Goal: Contribute content: Add original content to the website for others to see

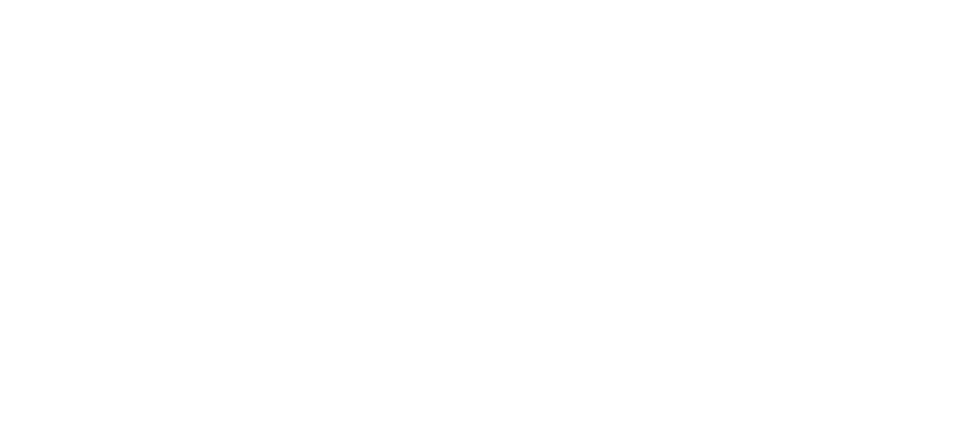
click at [448, 100] on body at bounding box center [487, 220] width 974 height 441
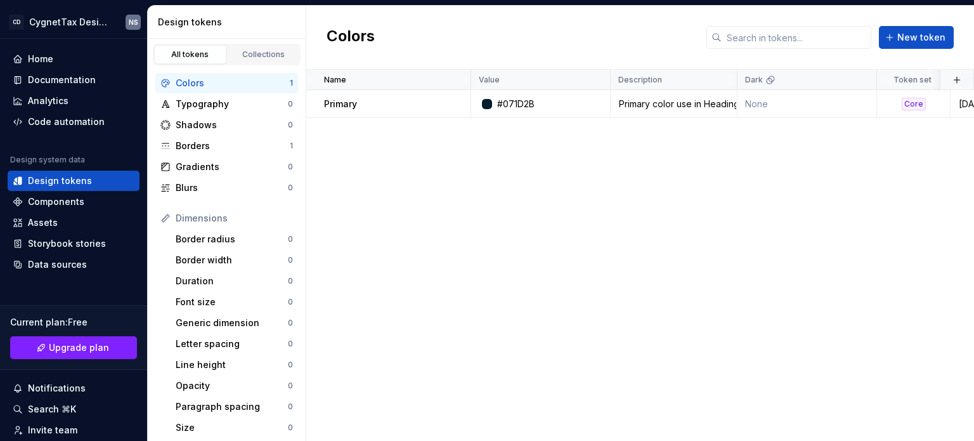
click at [715, 178] on div "Name Value Description Dark Token set Last updated Primary #071D2B Primary colo…" at bounding box center [640, 255] width 668 height 371
click at [213, 144] on div "Borders" at bounding box center [233, 146] width 114 height 13
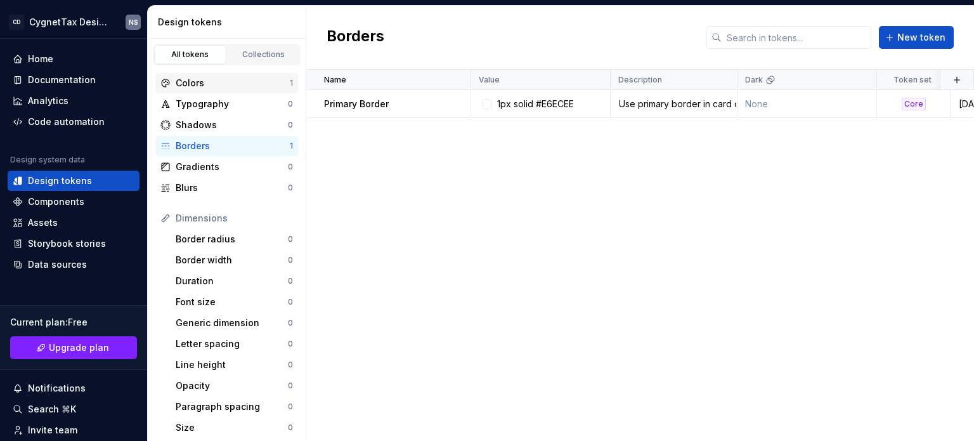
click at [203, 82] on div "Colors" at bounding box center [233, 83] width 114 height 13
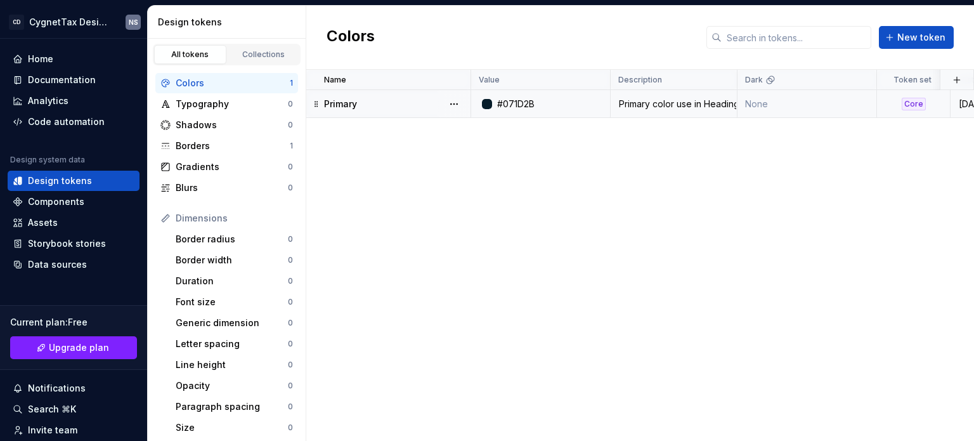
click at [337, 101] on p "Primary" at bounding box center [340, 104] width 33 height 13
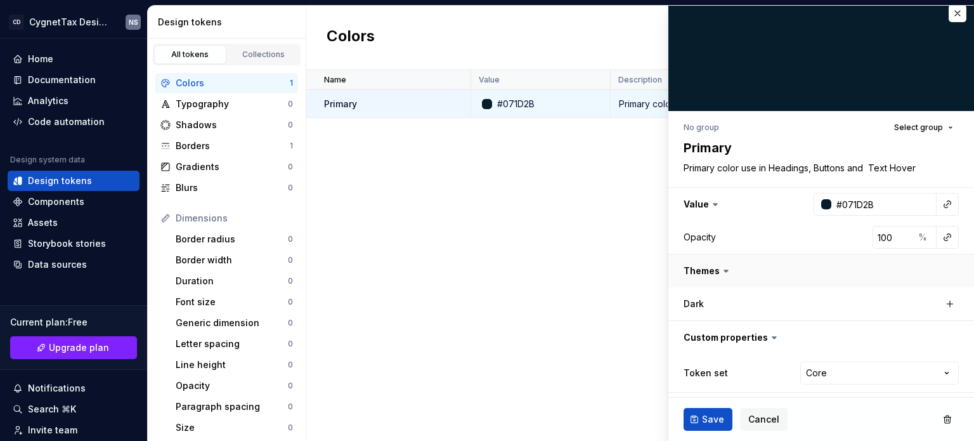
scroll to position [11, 0]
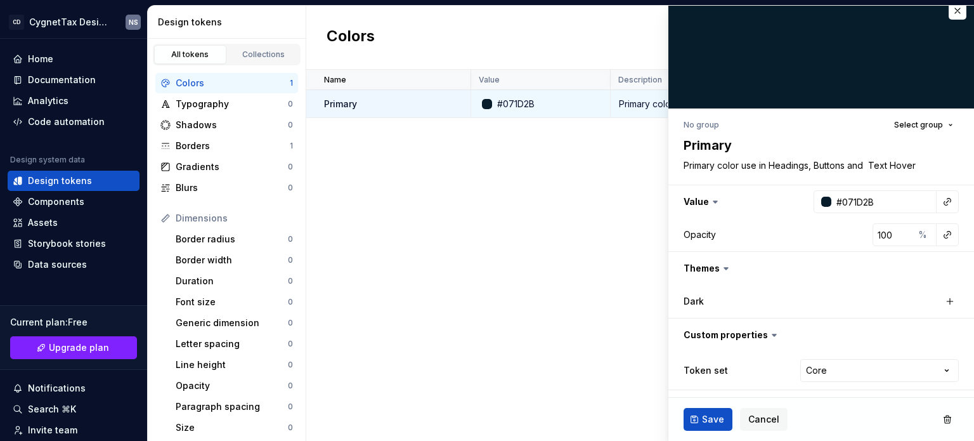
click at [589, 270] on div "Name Value Description Dark Token set Last updated Primary #071D2B Primary colo…" at bounding box center [640, 255] width 668 height 371
click at [951, 10] on button "button" at bounding box center [958, 11] width 18 height 18
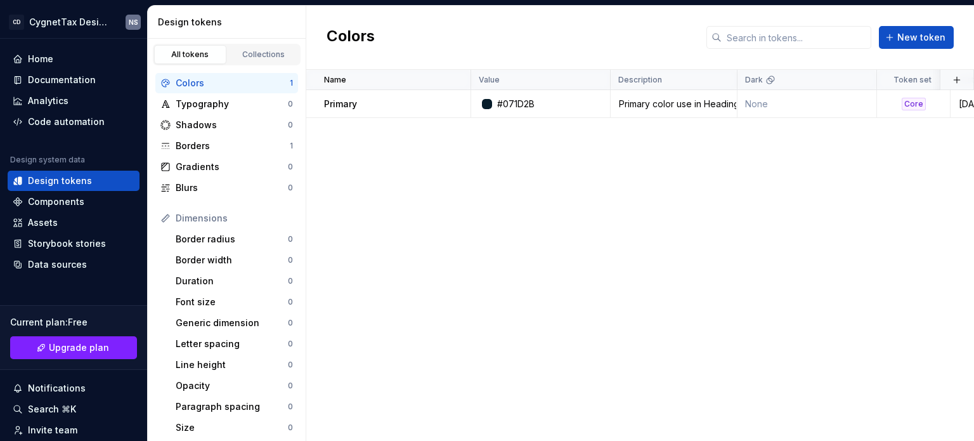
click at [469, 212] on div "Name Value Description Dark Token set Last updated Primary #071D2B Primary colo…" at bounding box center [640, 255] width 668 height 371
click at [221, 128] on div "Shadows" at bounding box center [232, 125] width 112 height 13
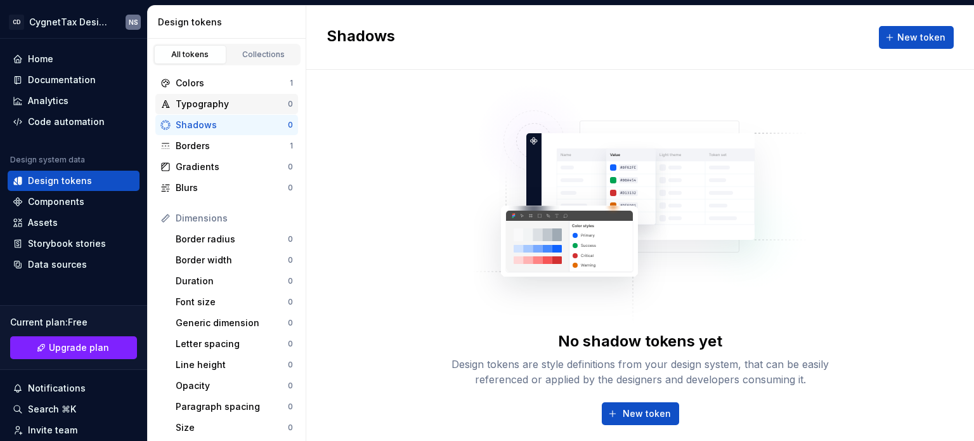
click at [217, 105] on div "Typography" at bounding box center [232, 104] width 112 height 13
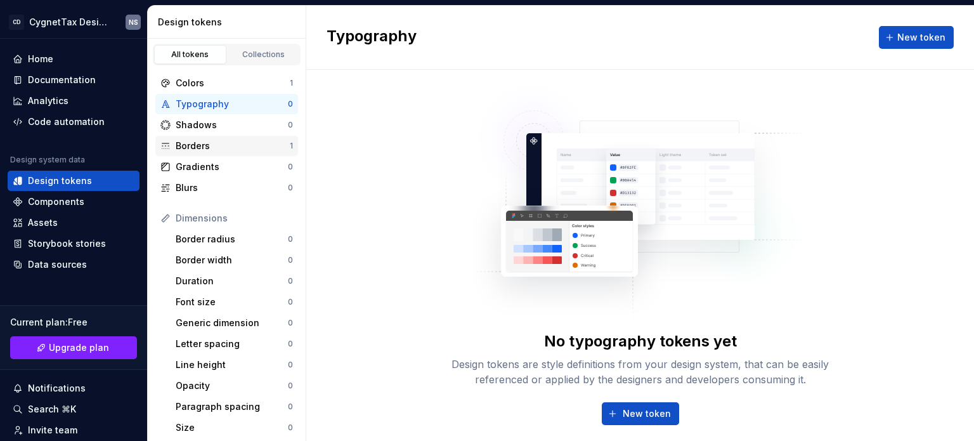
click at [218, 143] on div "Borders" at bounding box center [233, 146] width 114 height 13
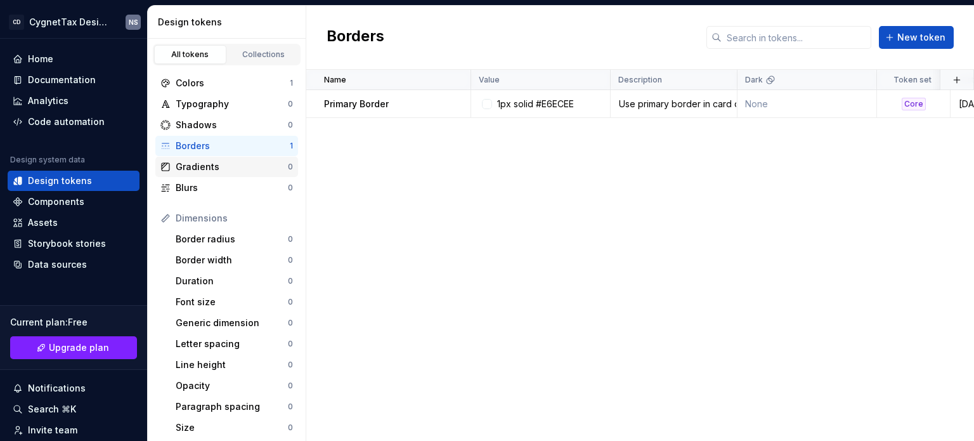
click at [193, 169] on div "Gradients" at bounding box center [232, 166] width 112 height 13
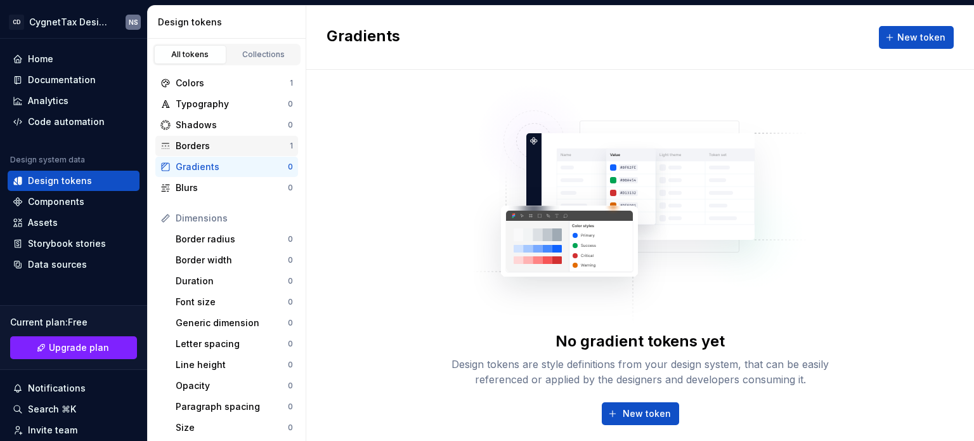
click at [218, 147] on div "Borders" at bounding box center [233, 146] width 114 height 13
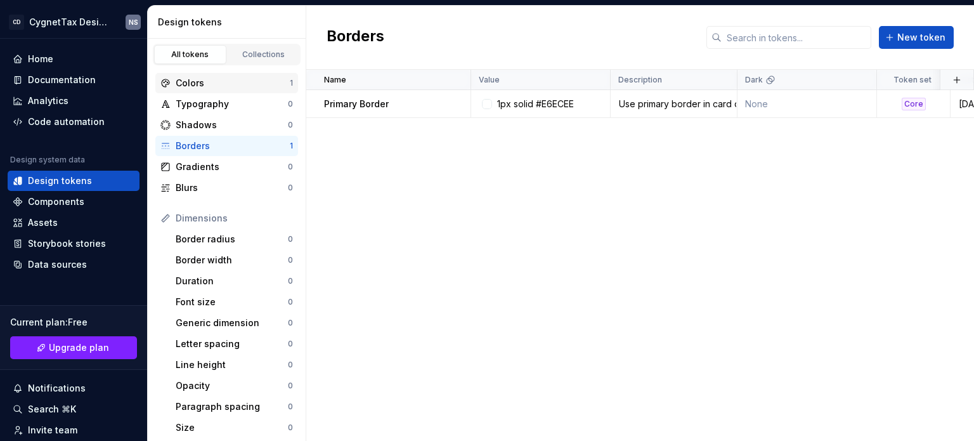
click at [239, 83] on div "Colors" at bounding box center [233, 83] width 114 height 13
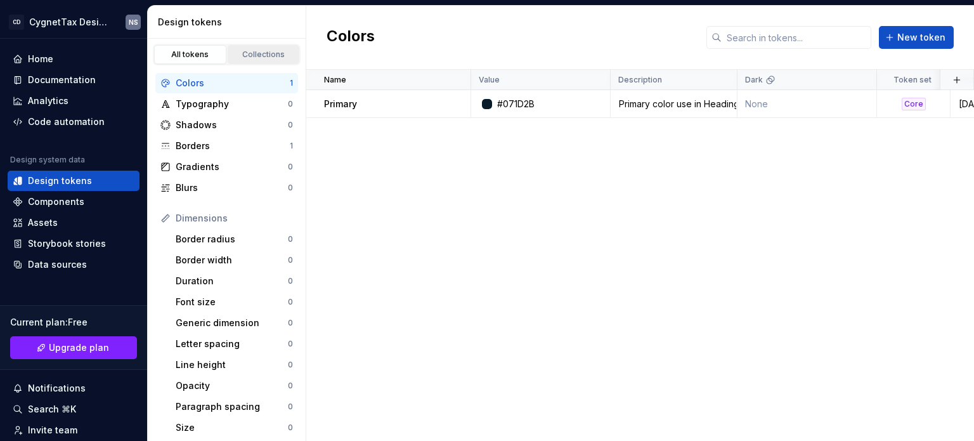
click at [251, 54] on div "Collections" at bounding box center [263, 54] width 63 height 10
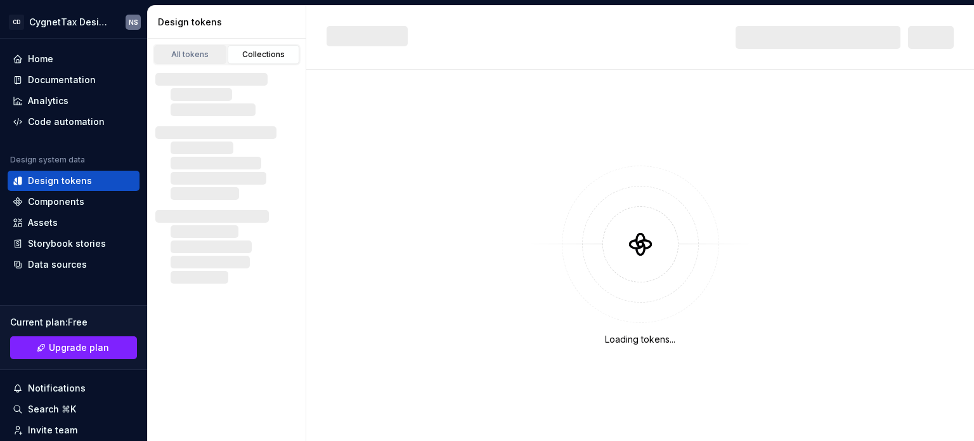
click at [196, 57] on div "All tokens" at bounding box center [190, 54] width 63 height 10
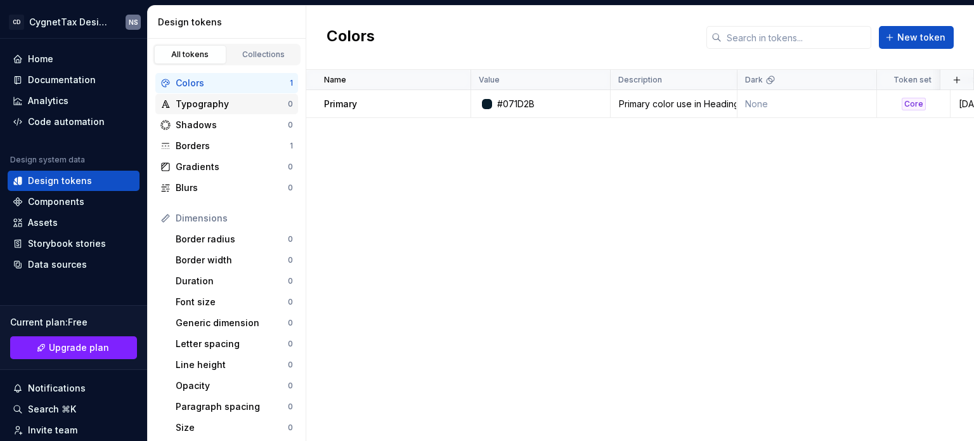
click at [233, 109] on div "Typography" at bounding box center [232, 104] width 112 height 13
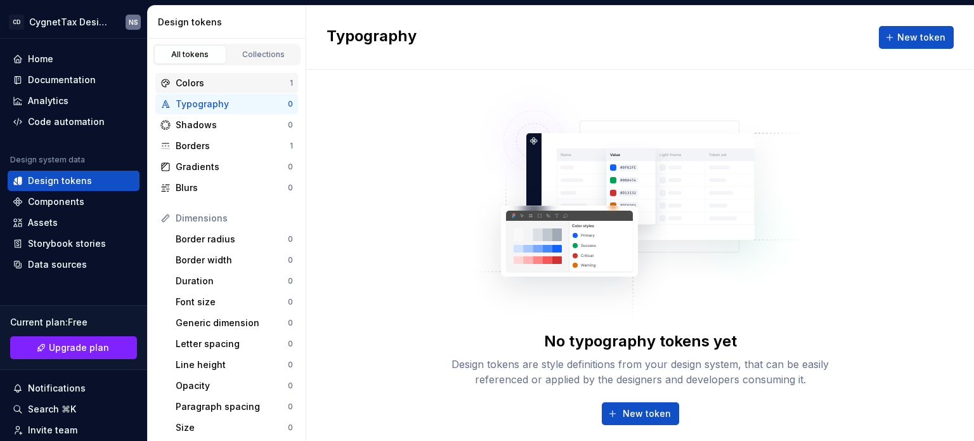
click at [221, 89] on div "Colors 1" at bounding box center [226, 83] width 143 height 20
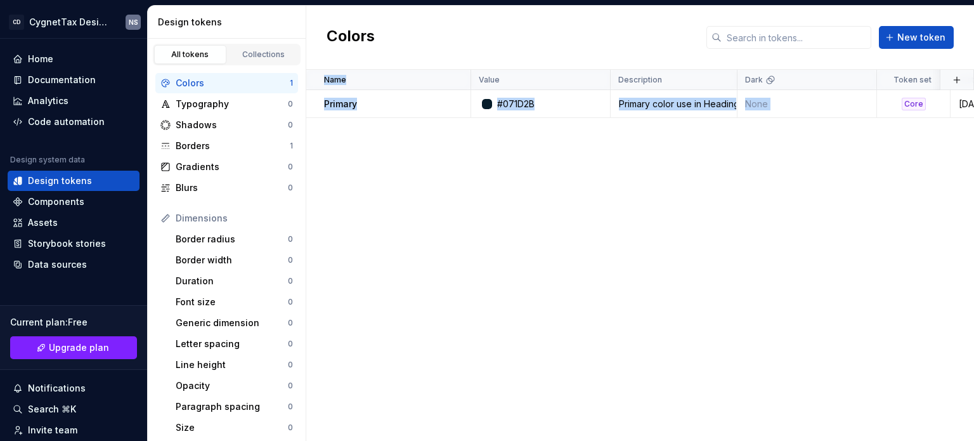
drag, startPoint x: 898, startPoint y: 109, endPoint x: 670, endPoint y: 152, distance: 231.1
click at [670, 152] on div "Name Value Description Dark Token set Last updated Primary #071D2B Primary colo…" at bounding box center [640, 255] width 668 height 371
click at [669, 153] on div "Name Value Description Dark Token set Last updated Primary #071D2B Primary colo…" at bounding box center [640, 255] width 668 height 371
click at [799, 219] on div "Name Value Description Dark Token set Last updated Primary #071D2B Primary colo…" at bounding box center [640, 255] width 668 height 371
click at [729, 253] on div "Name Value Description Dark Token set Last updated Primary #071D2B Primary colo…" at bounding box center [640, 255] width 668 height 371
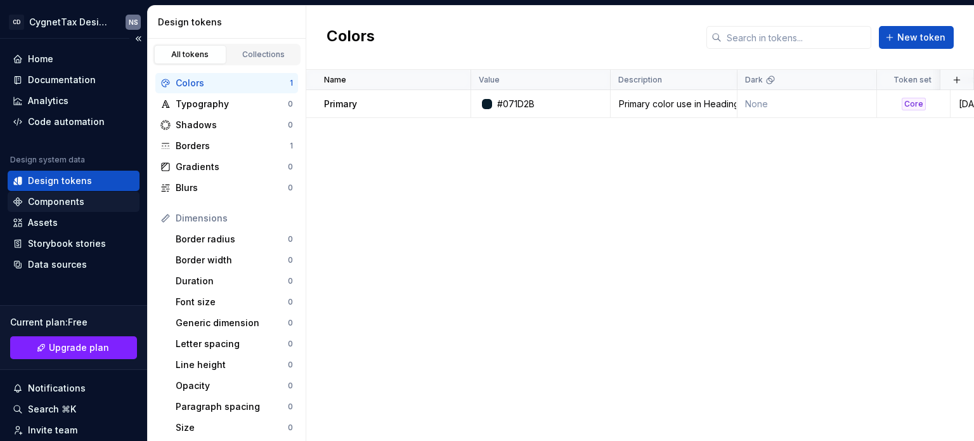
click at [54, 205] on div "Components" at bounding box center [56, 201] width 56 height 13
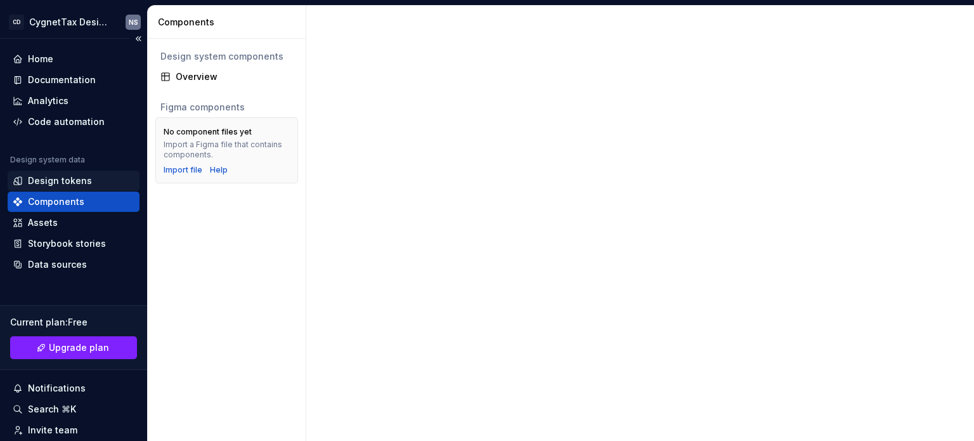
click at [54, 179] on div "Design tokens" at bounding box center [60, 180] width 64 height 13
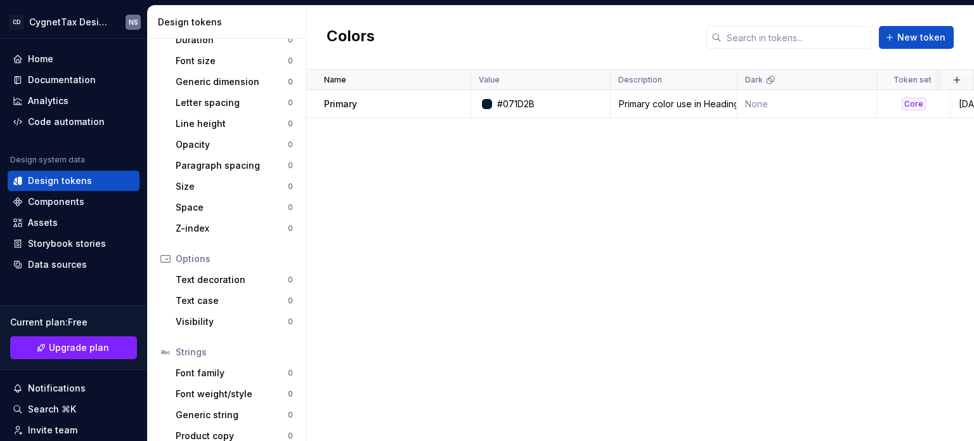
scroll to position [253, 0]
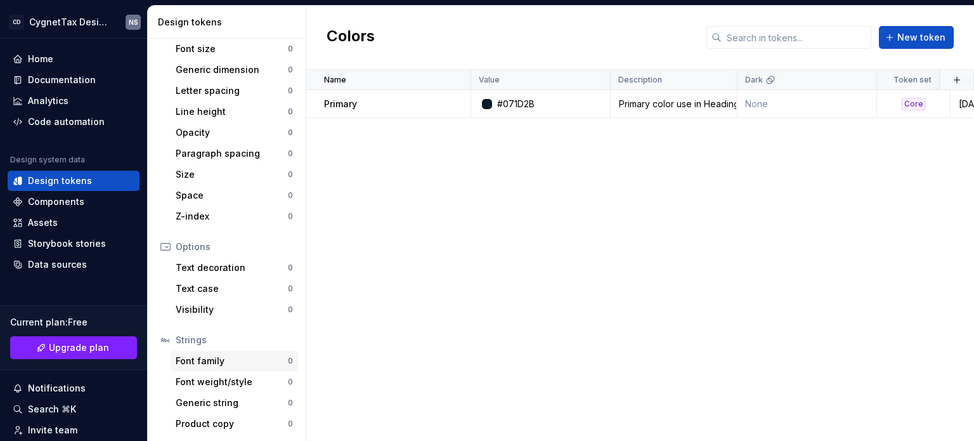
click at [206, 365] on div "Font family" at bounding box center [232, 361] width 112 height 13
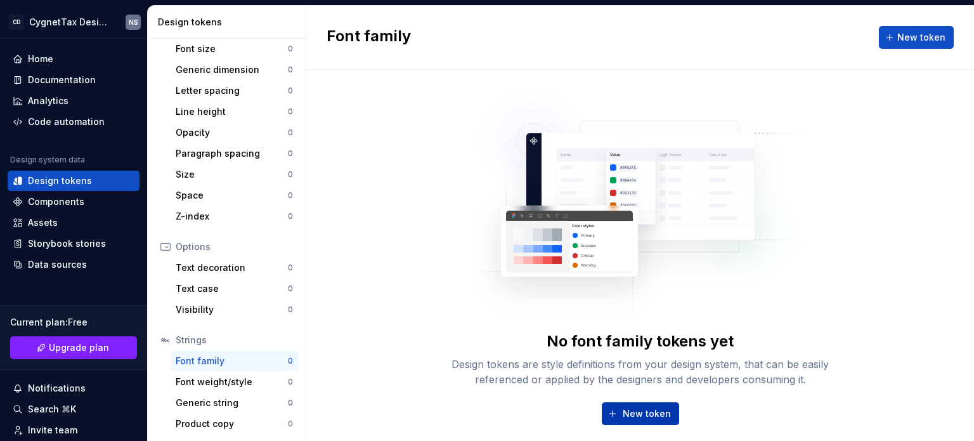
click at [636, 419] on span "New token" at bounding box center [647, 413] width 48 height 13
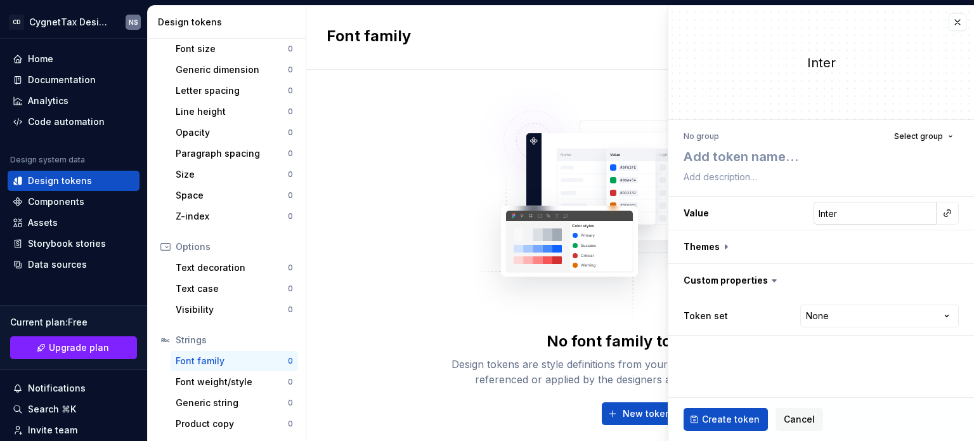
type textarea "*"
click at [841, 221] on input "Inter" at bounding box center [875, 213] width 123 height 23
type input "Inter\"
type textarea "*"
type input "Inter"
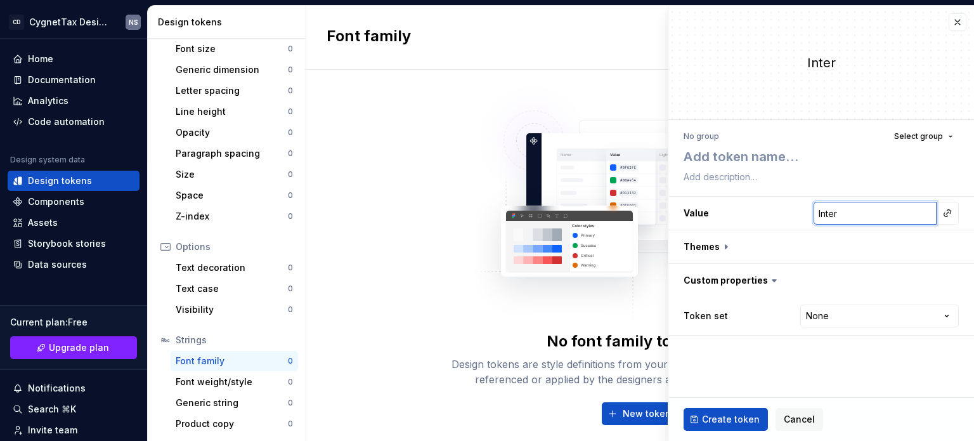
type textarea "*"
type input "Inter\"
type textarea "*"
type input "Inter"
type textarea "*"
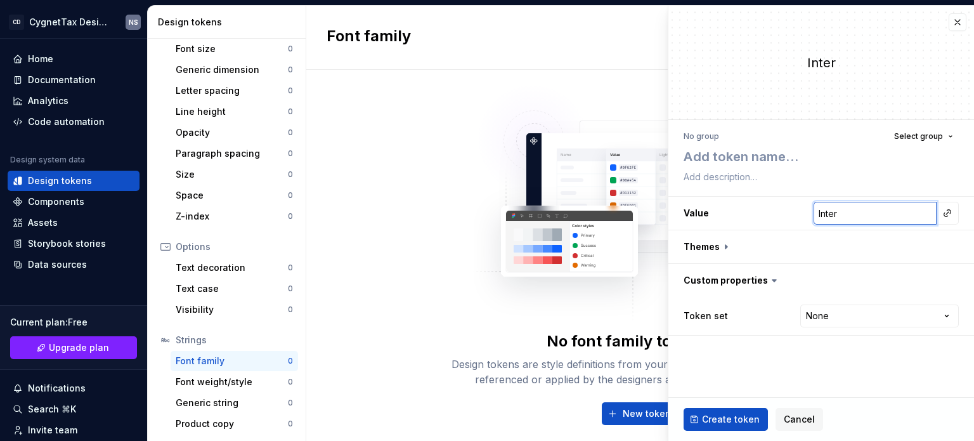
type input "Inte"
type textarea "*"
type input "Int"
type textarea "*"
type input "In"
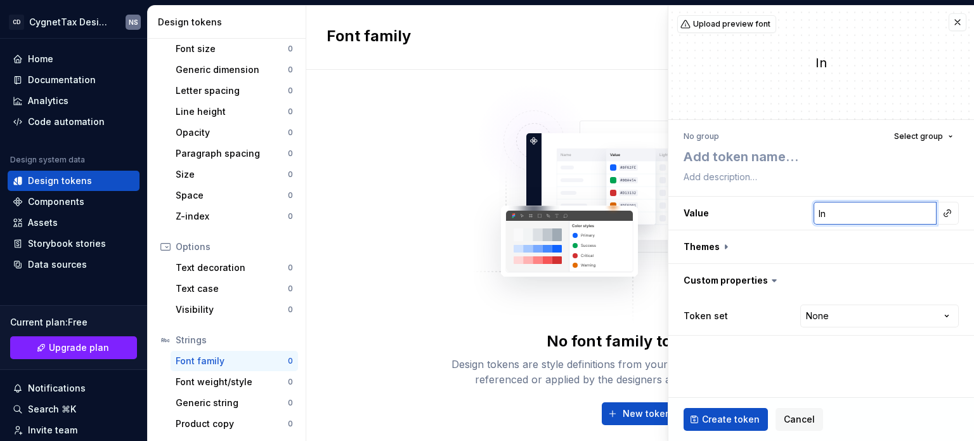
type textarea "*"
type input "I"
type textarea "*"
type input "R"
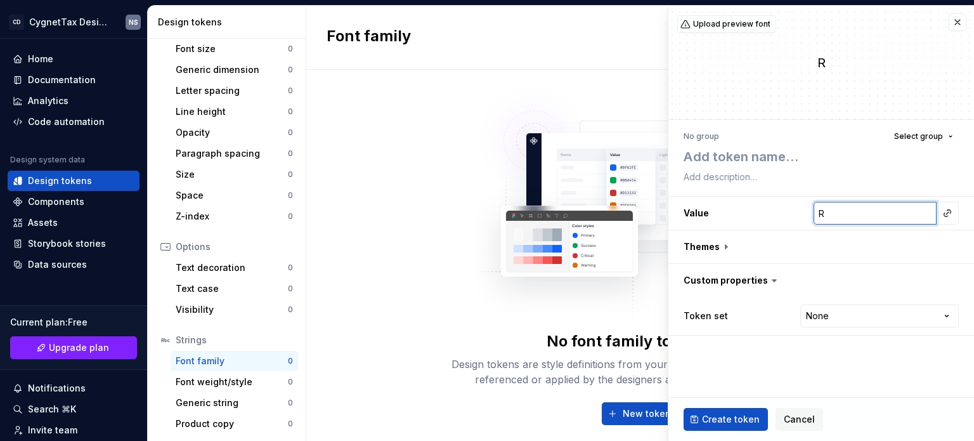
type textarea "*"
type input "Ru"
type textarea "*"
type input "Rub"
type textarea "*"
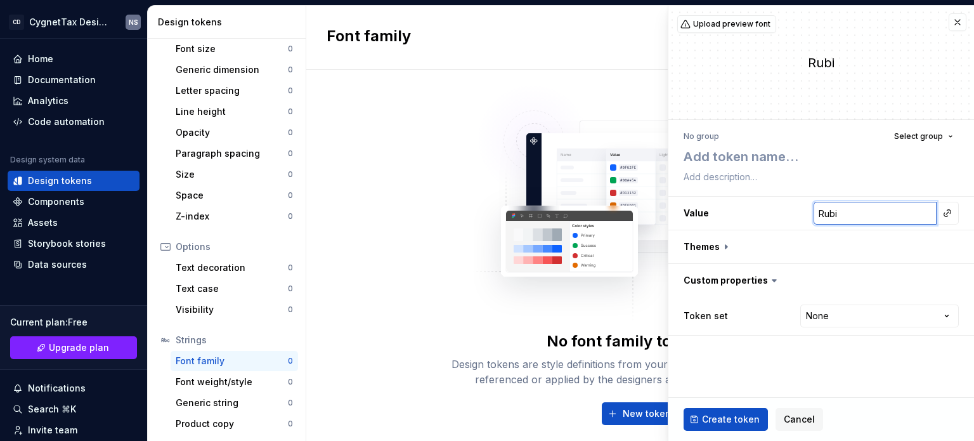
type input "rubik"
click at [949, 220] on button "button" at bounding box center [948, 213] width 18 height 18
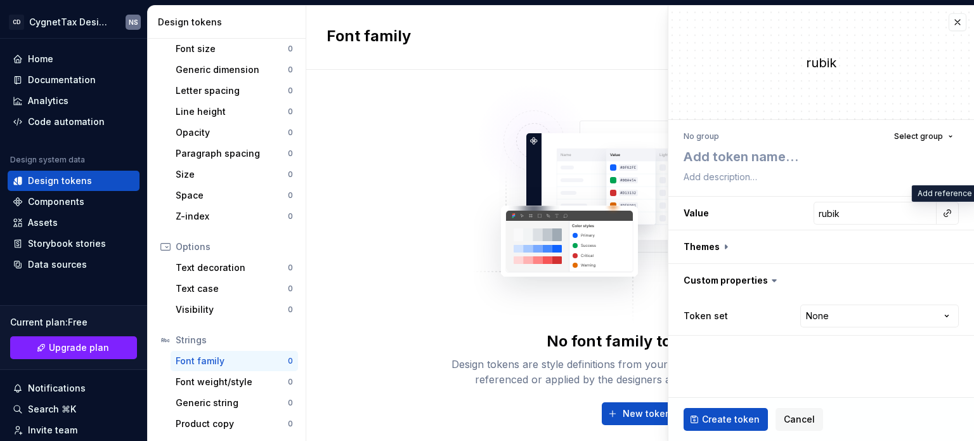
click at [851, 221] on html "CD CygnetTax Design System NS Home Documentation Analytics Code automation Desi…" at bounding box center [487, 220] width 974 height 441
click at [847, 215] on input "rubik" at bounding box center [875, 213] width 123 height 23
type textarea "*"
type input "rubi"
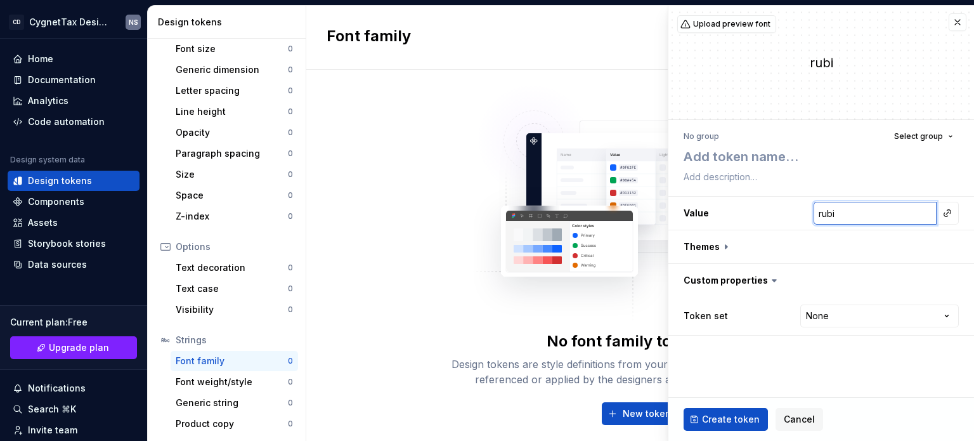
type textarea "*"
type input "rub"
type textarea "*"
type input "ru"
type textarea "*"
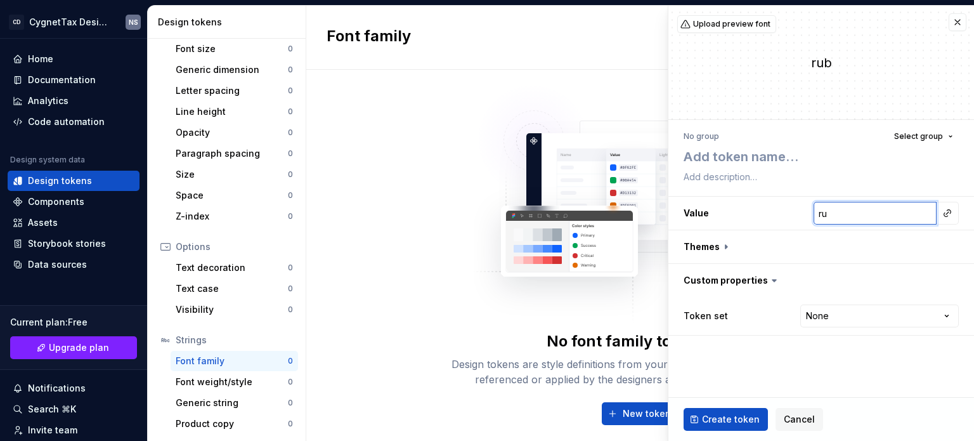
type input "r"
type textarea "*"
click at [949, 212] on button "button" at bounding box center [948, 213] width 18 height 18
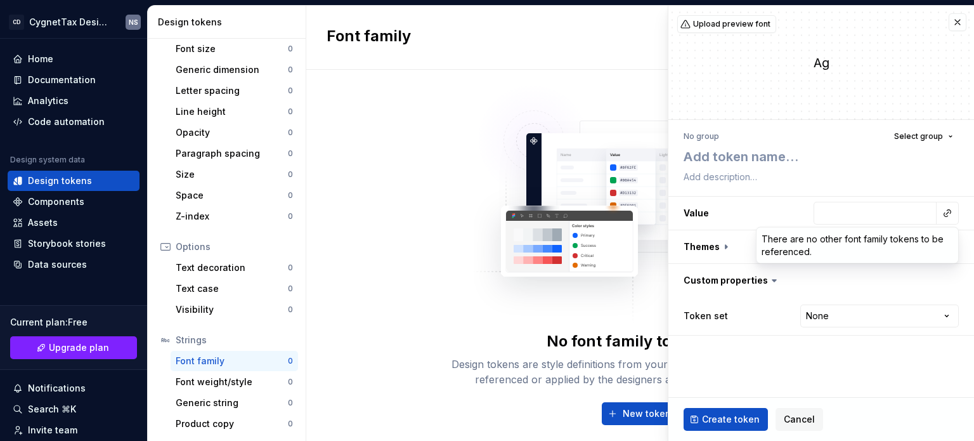
click at [827, 215] on html "CD CygnetTax Design System NS Home Documentation Analytics Code automation Desi…" at bounding box center [487, 220] width 974 height 441
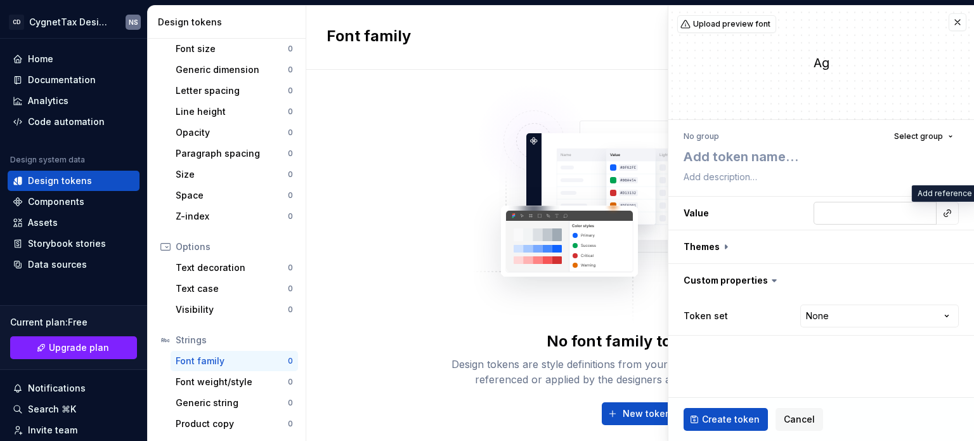
click at [827, 215] on input "text" at bounding box center [875, 213] width 123 height 23
paste input "[URL][DOMAIN_NAME]"
type textarea "*"
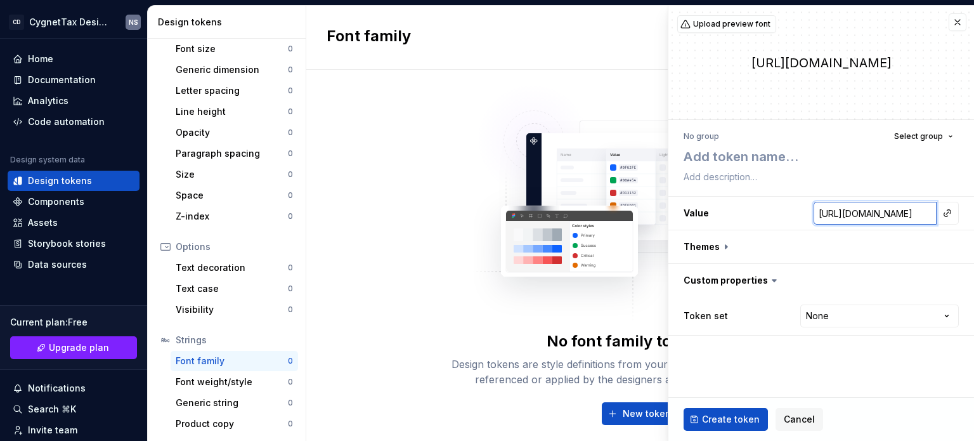
scroll to position [0, 61]
type input "[URL][DOMAIN_NAME]"
click at [814, 236] on button "button" at bounding box center [822, 246] width 306 height 33
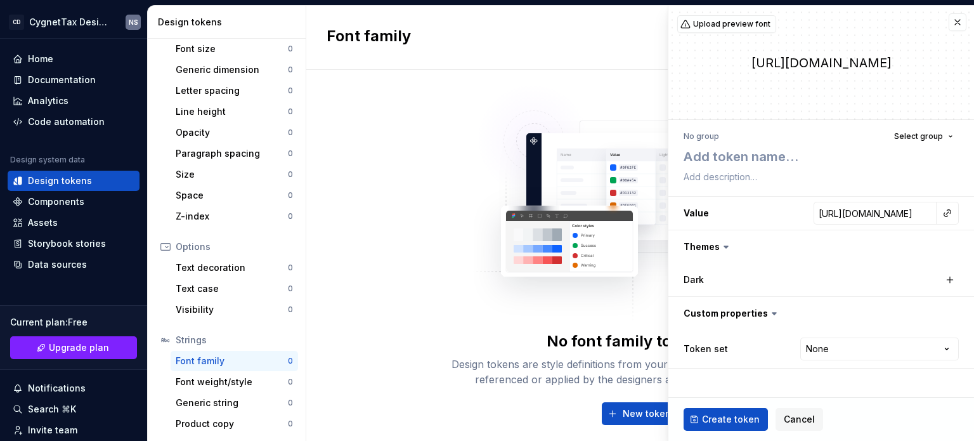
click at [724, 245] on icon at bounding box center [726, 246] width 13 height 13
click at [912, 214] on input "[URL][DOMAIN_NAME]" at bounding box center [875, 213] width 123 height 23
type textarea "*"
click at [964, 22] on button "button" at bounding box center [958, 22] width 18 height 18
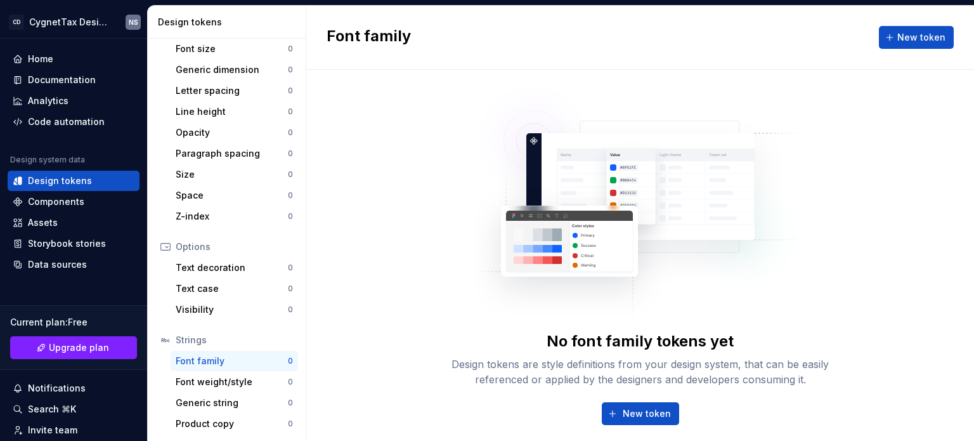
click at [609, 43] on div "Font family New token" at bounding box center [640, 38] width 668 height 64
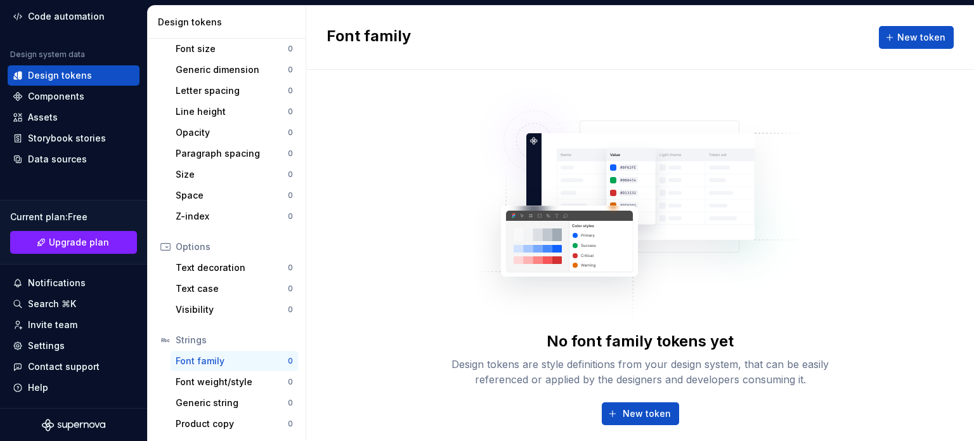
scroll to position [42, 0]
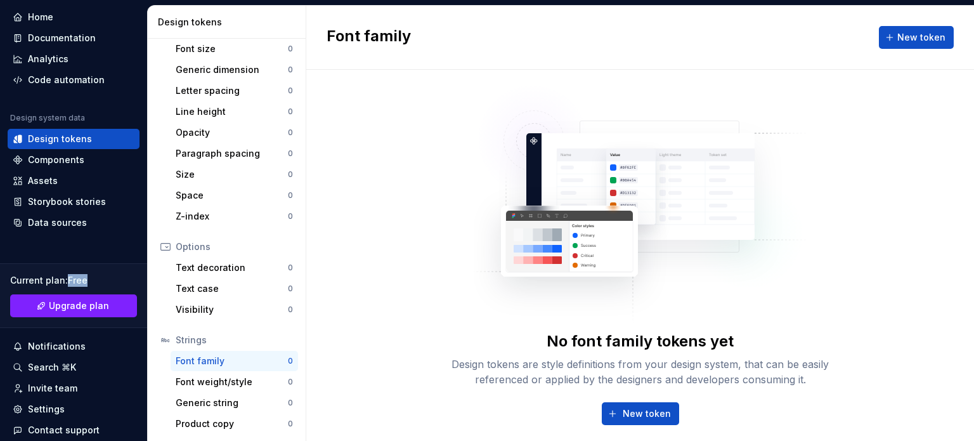
drag, startPoint x: 67, startPoint y: 280, endPoint x: 105, endPoint y: 274, distance: 38.5
click at [105, 274] on div "Current plan : Free" at bounding box center [73, 280] width 127 height 13
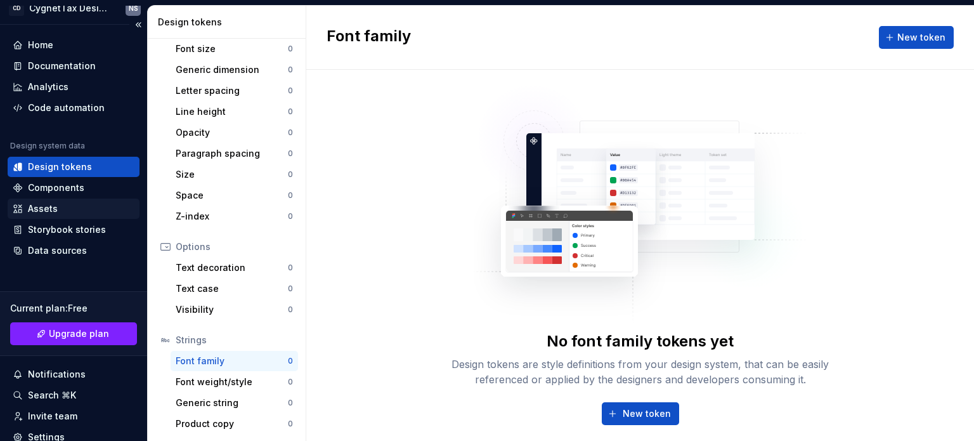
scroll to position [0, 0]
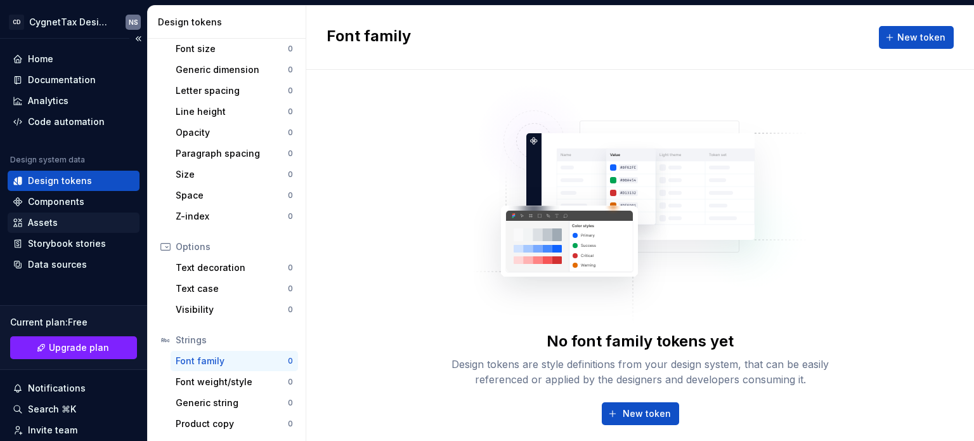
click at [70, 204] on div "Components" at bounding box center [56, 201] width 56 height 13
